Goal: Find specific page/section: Find specific page/section

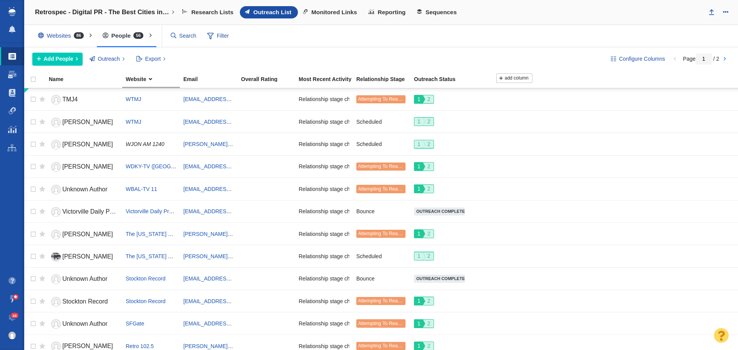
scroll to position [860, 0]
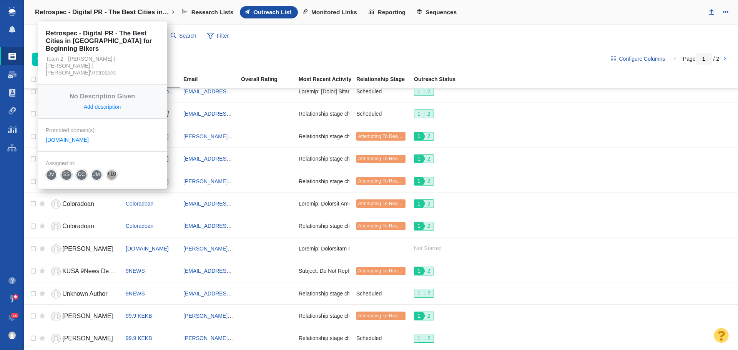
click at [117, 12] on h4 "Retrospec - Digital PR - The Best Cities in [GEOGRAPHIC_DATA] for Beginning Bik…" at bounding box center [102, 12] width 134 height 8
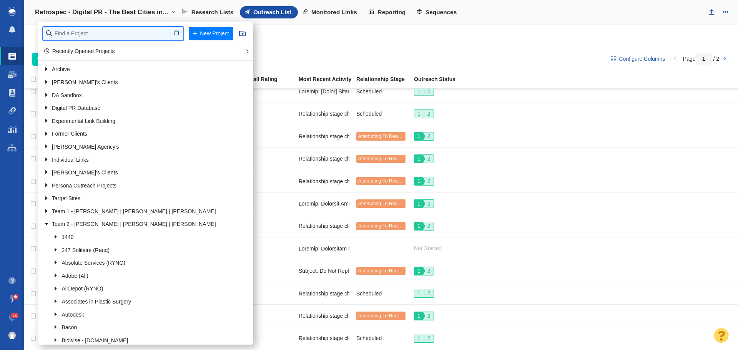
click at [108, 38] on input "text" at bounding box center [113, 33] width 140 height 13
type input "renuity"
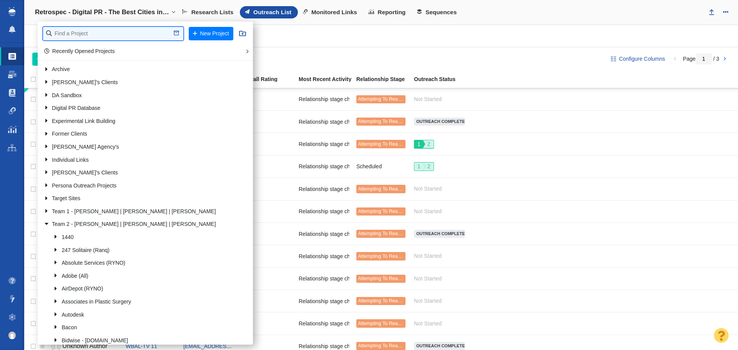
click at [99, 31] on input "text" at bounding box center [113, 33] width 140 height 13
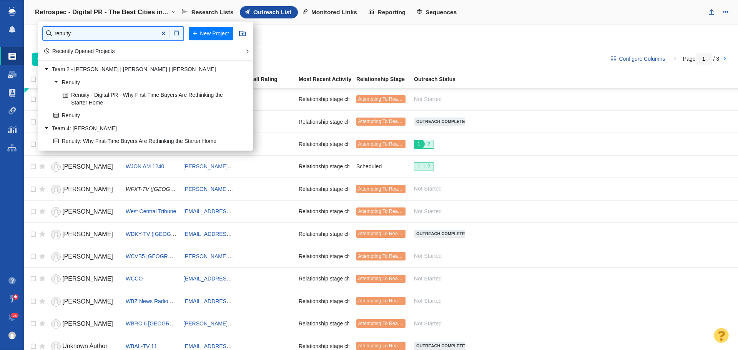
type input "renuity"
click at [116, 95] on link "Renuity - Digital PR - Why First-Time Buyers Are Rethinking the Starter Home" at bounding box center [149, 99] width 176 height 19
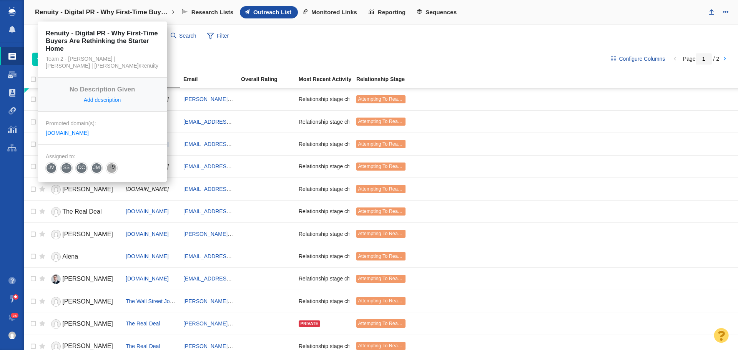
click at [103, 15] on h4 "Renuity - Digital PR - Why First-Time Buyers Are Rethinking the Starter Home" at bounding box center [102, 12] width 134 height 8
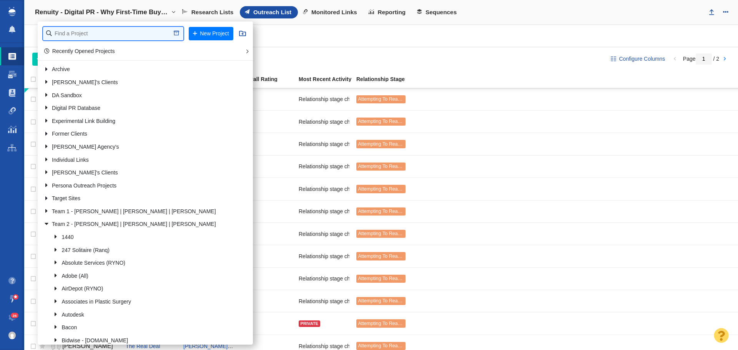
click at [102, 36] on input "text" at bounding box center [113, 33] width 140 height 13
type input "renuity"
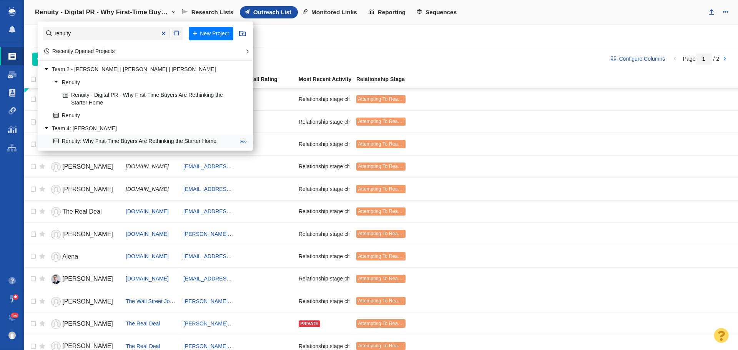
click at [94, 140] on link "Renuity: Why First-Time Buyers Are Rethinking the Starter Home" at bounding box center [144, 142] width 186 height 12
